Goal: Information Seeking & Learning: Learn about a topic

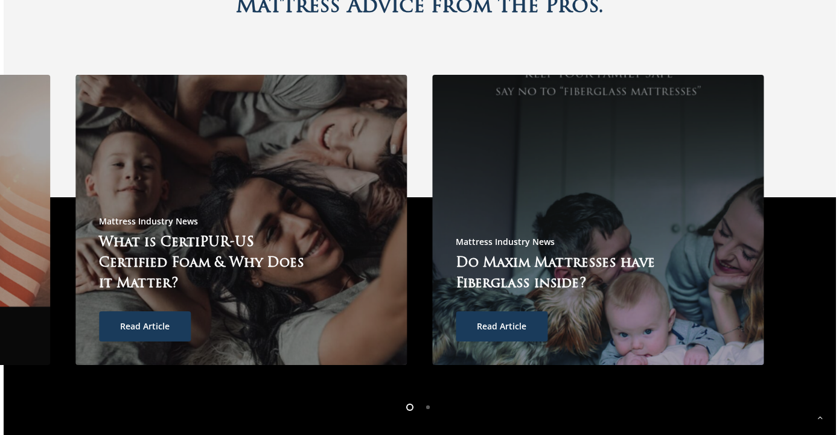
scroll to position [3138, 0]
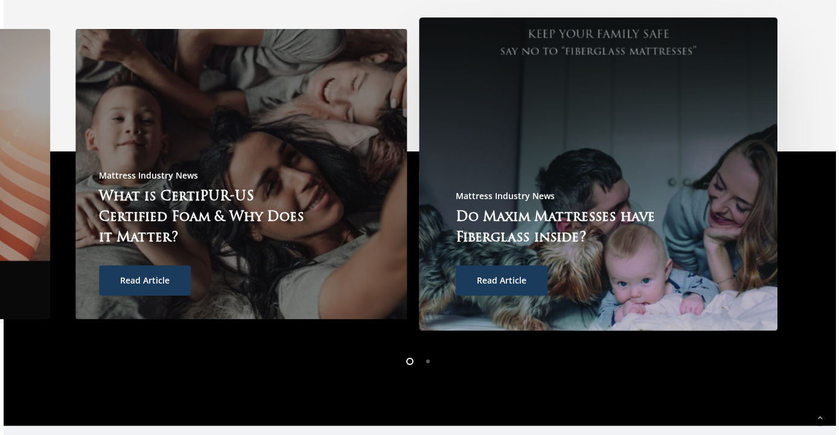
click at [478, 284] on link "Read Article" at bounding box center [502, 281] width 92 height 30
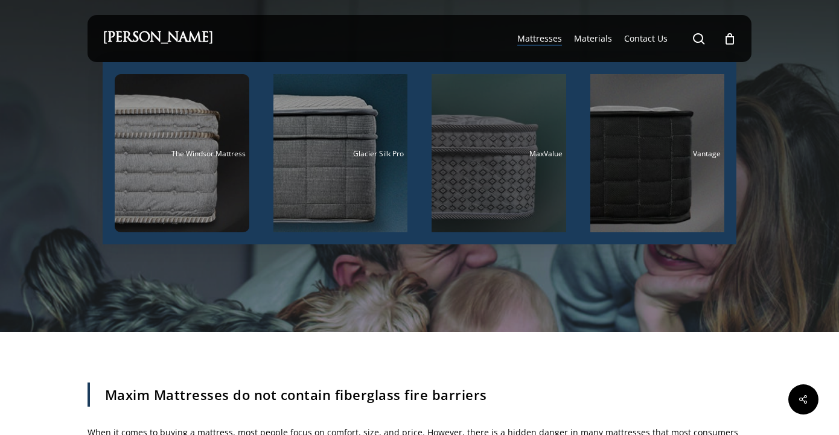
click at [492, 164] on div "Main Menu" at bounding box center [498, 153] width 135 height 158
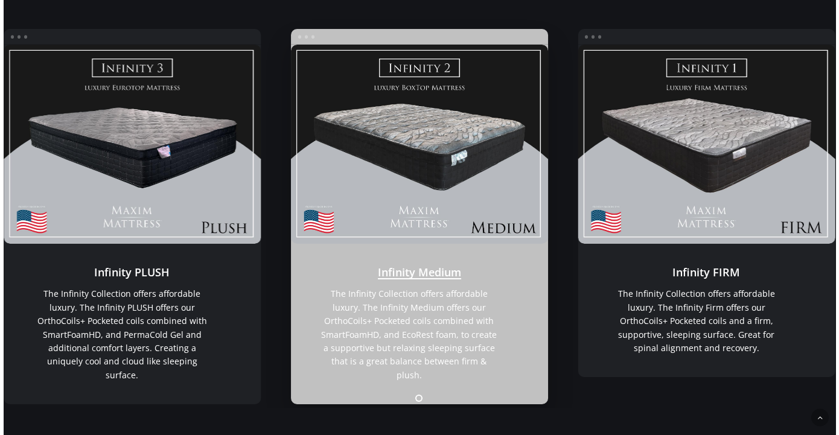
scroll to position [1690, 0]
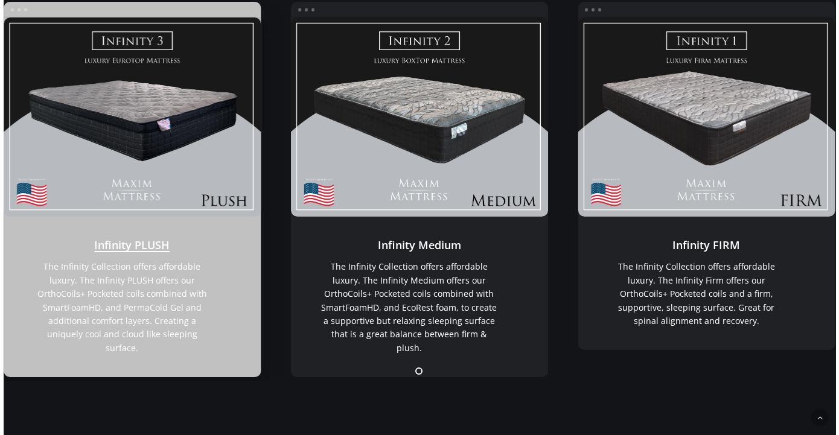
click at [196, 279] on link "Infinity PLUSH" at bounding box center [132, 297] width 257 height 160
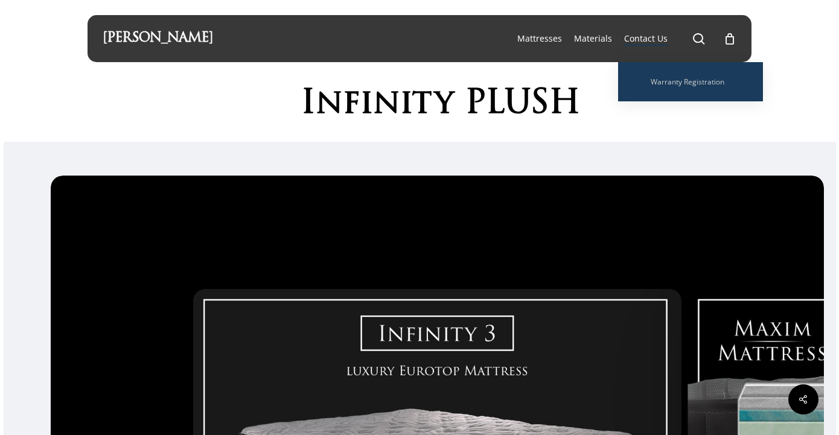
click at [653, 38] on span "Contact Us" at bounding box center [645, 38] width 43 height 11
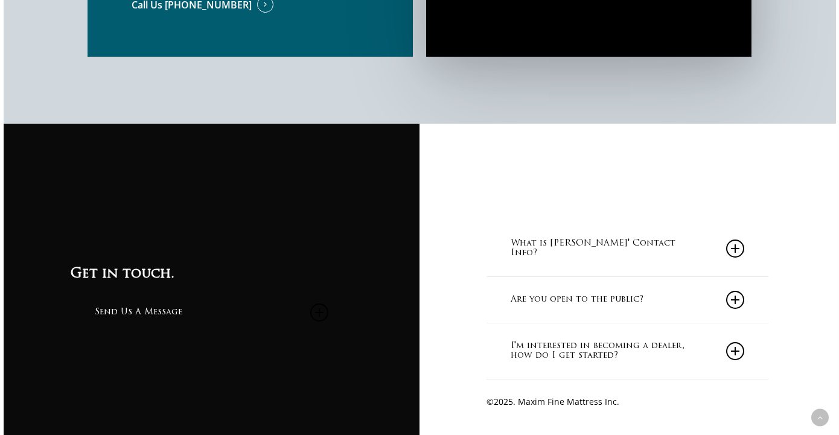
scroll to position [1026, 0]
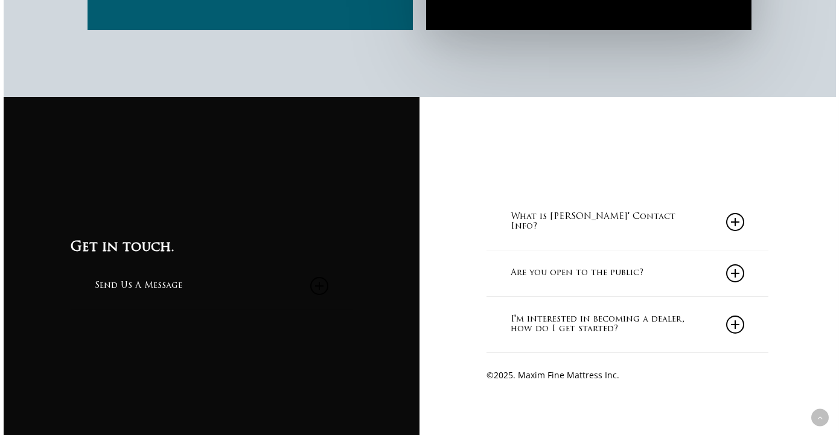
click at [564, 268] on link "Are you open to the public?" at bounding box center [627, 273] width 234 height 46
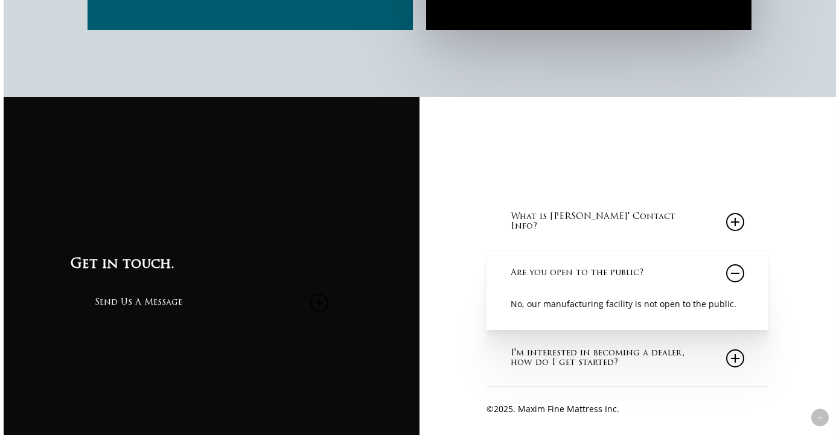
click at [564, 268] on link "Are you open to the public?" at bounding box center [627, 273] width 234 height 46
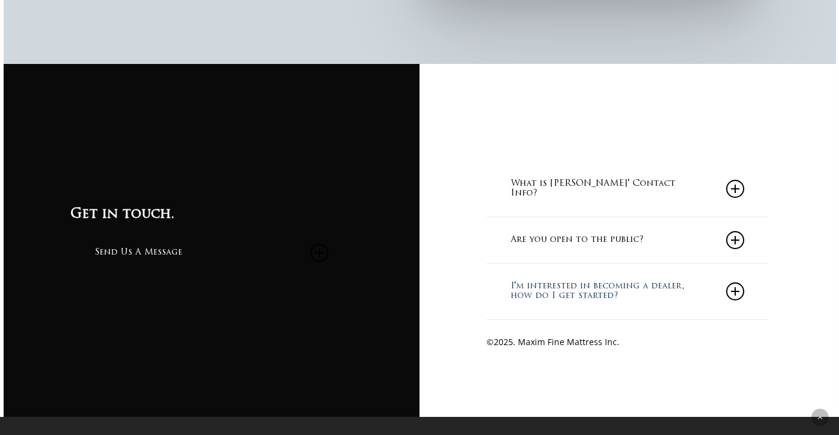
scroll to position [1078, 0]
